Goal: Check status

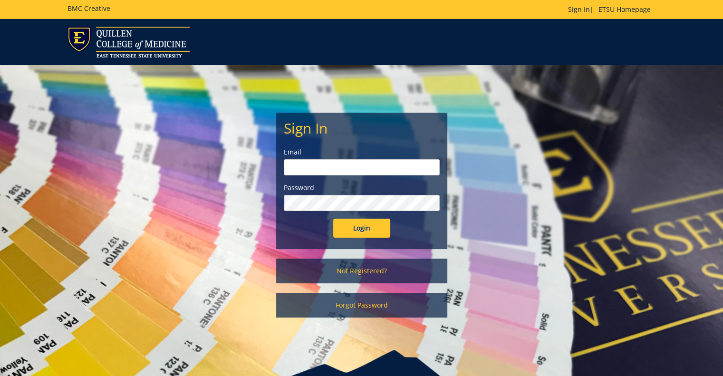
type input "[EMAIL_ADDRESS][DOMAIN_NAME]"
click at [366, 230] on input "Login" at bounding box center [361, 228] width 57 height 19
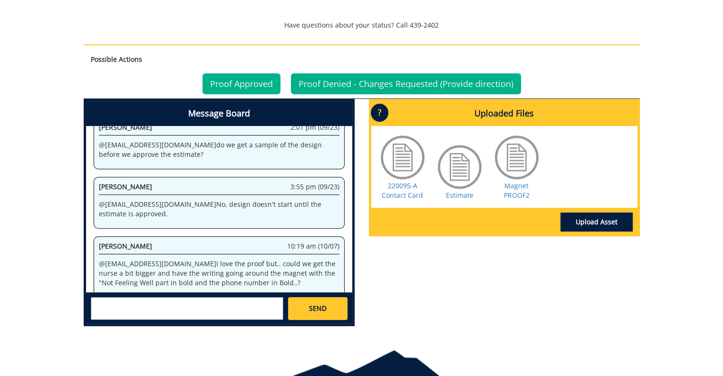
scroll to position [385, 0]
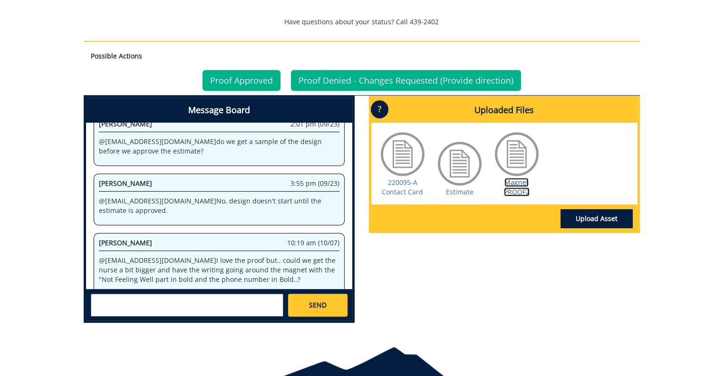
click at [517, 184] on link "Magnet PROOF2" at bounding box center [517, 187] width 26 height 19
click at [248, 81] on link "Proof Approved" at bounding box center [241, 80] width 78 height 21
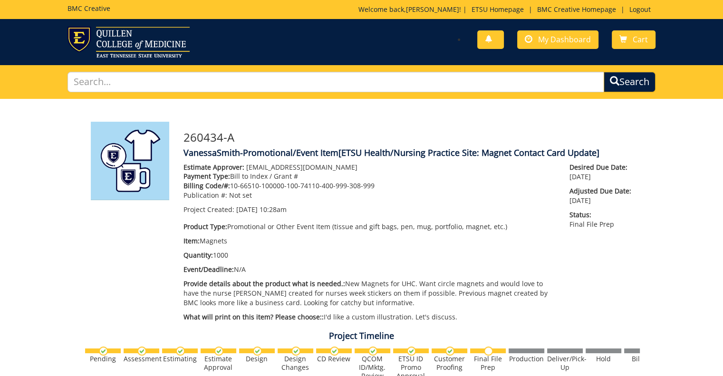
scroll to position [499, 0]
